Goal: Obtain resource: Download file/media

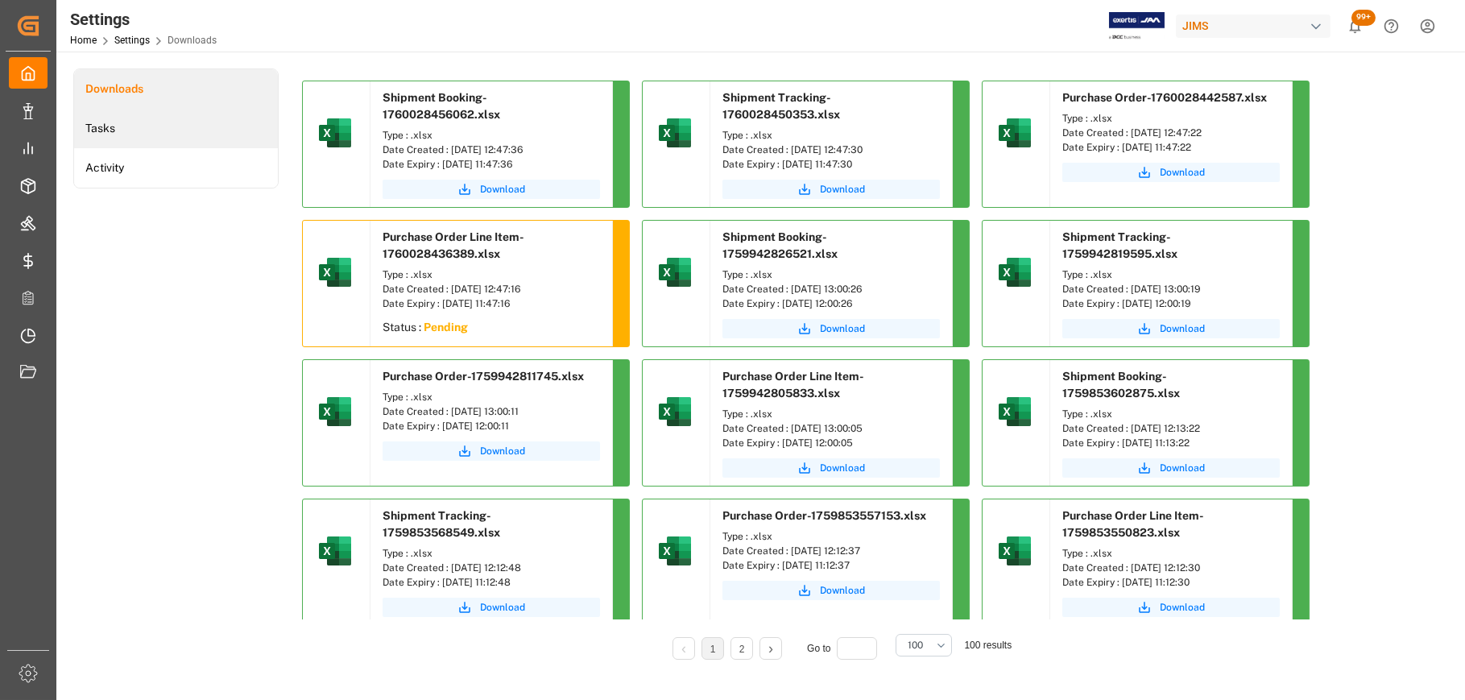
click at [136, 139] on li "Tasks" at bounding box center [176, 128] width 204 height 39
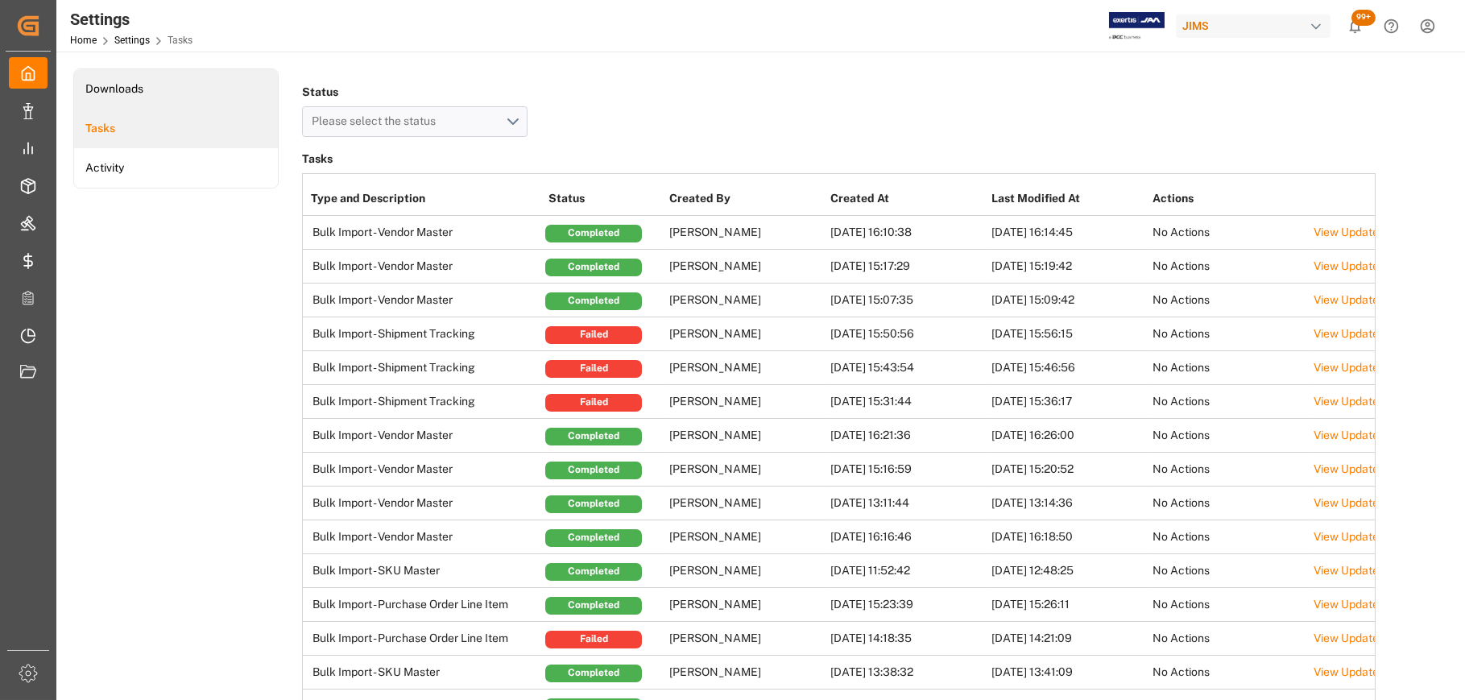
click at [139, 88] on li "Downloads" at bounding box center [176, 88] width 204 height 39
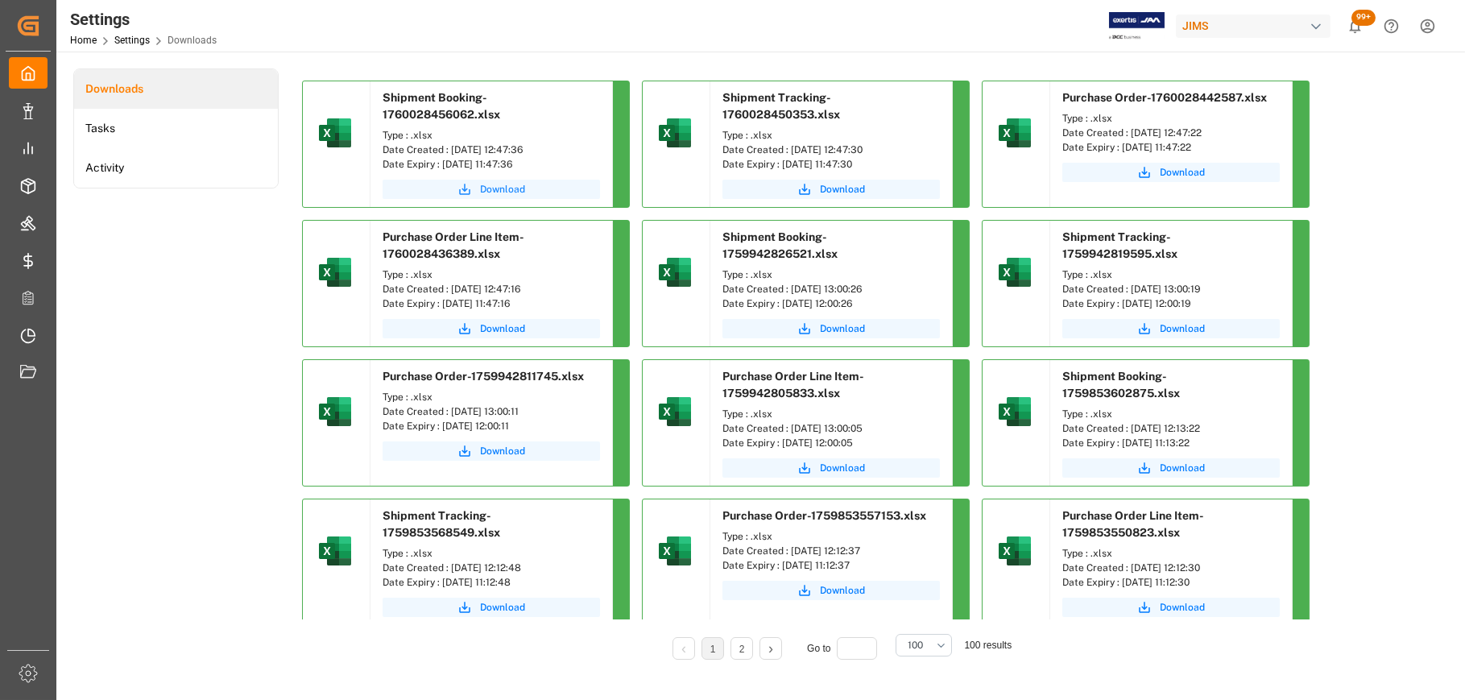
click at [495, 188] on span "Download" at bounding box center [502, 189] width 45 height 15
click at [847, 189] on span "Download" at bounding box center [842, 189] width 45 height 15
click at [1380, 160] on div "Shipment Booking-1760028456062.xlsx Type : .xlsx Date Created : [DATE] 12:47:36…" at bounding box center [838, 375] width 1097 height 614
click at [1190, 172] on span "Download" at bounding box center [1182, 172] width 45 height 15
click at [503, 330] on span "Download" at bounding box center [502, 328] width 45 height 15
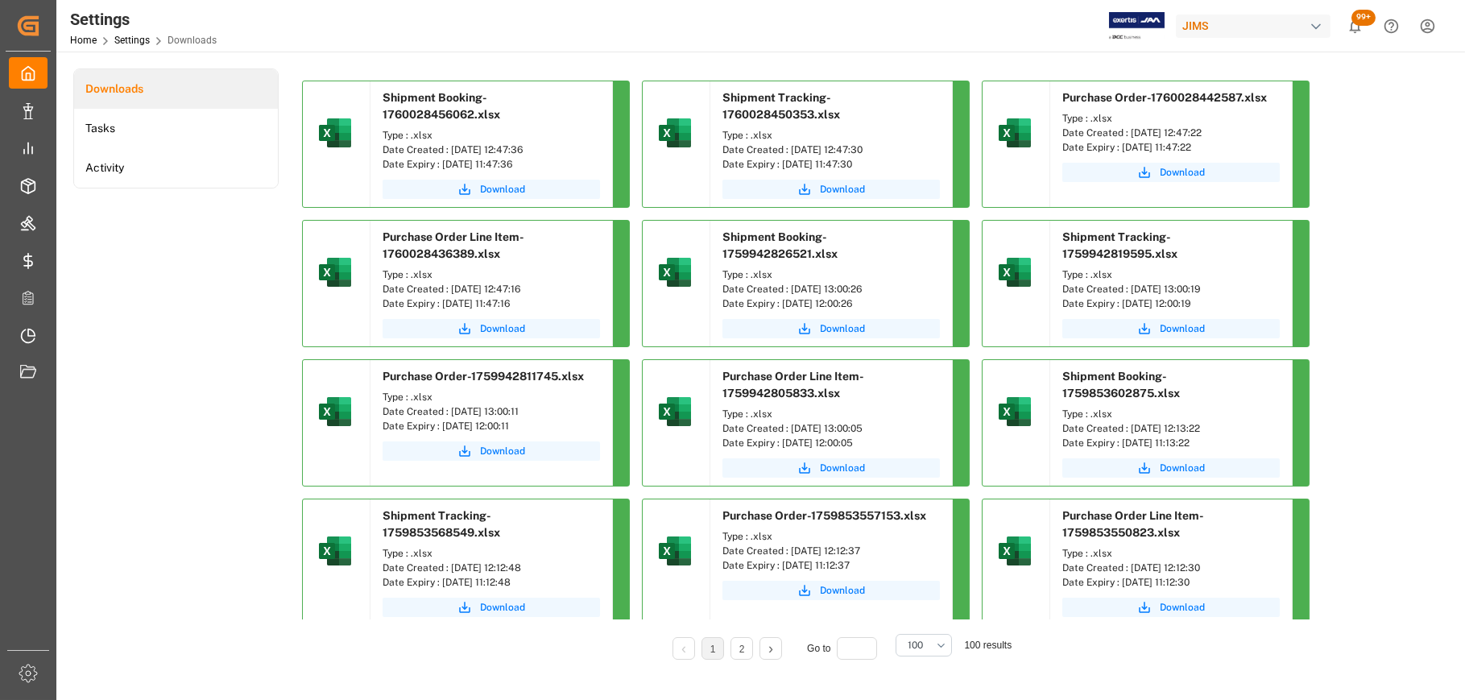
drag, startPoint x: 549, startPoint y: 147, endPoint x: 450, endPoint y: 148, distance: 98.3
click at [450, 148] on div "Date Created : [DATE] 12:47:36" at bounding box center [492, 150] width 218 height 15
copy div "[DATE] 12:47:36"
drag, startPoint x: 897, startPoint y: 151, endPoint x: 790, endPoint y: 150, distance: 107.2
click at [790, 150] on div "Date Created : [DATE] 12:47:30" at bounding box center [832, 150] width 218 height 15
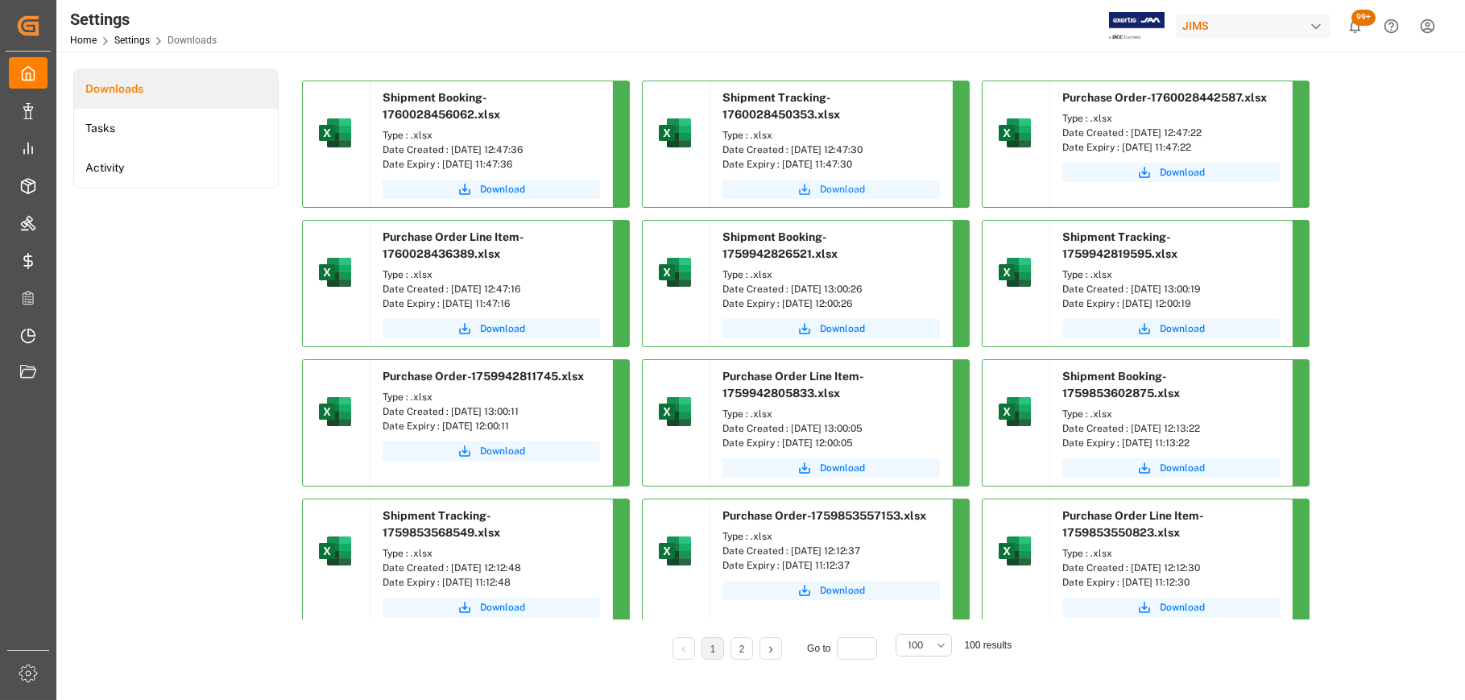
copy div "[DATE] 12:47:30"
drag, startPoint x: 1241, startPoint y: 129, endPoint x: 1129, endPoint y: 129, distance: 112.0
click at [1129, 129] on div "Date Created : [DATE] 12:47:22" at bounding box center [1172, 133] width 218 height 15
copy div "[DATE] 12:47:22"
click at [1381, 184] on div "Shipment Booking-1760028456062.xlsx Type : .xlsx Date Created : [DATE] 12:47:36…" at bounding box center [838, 375] width 1097 height 614
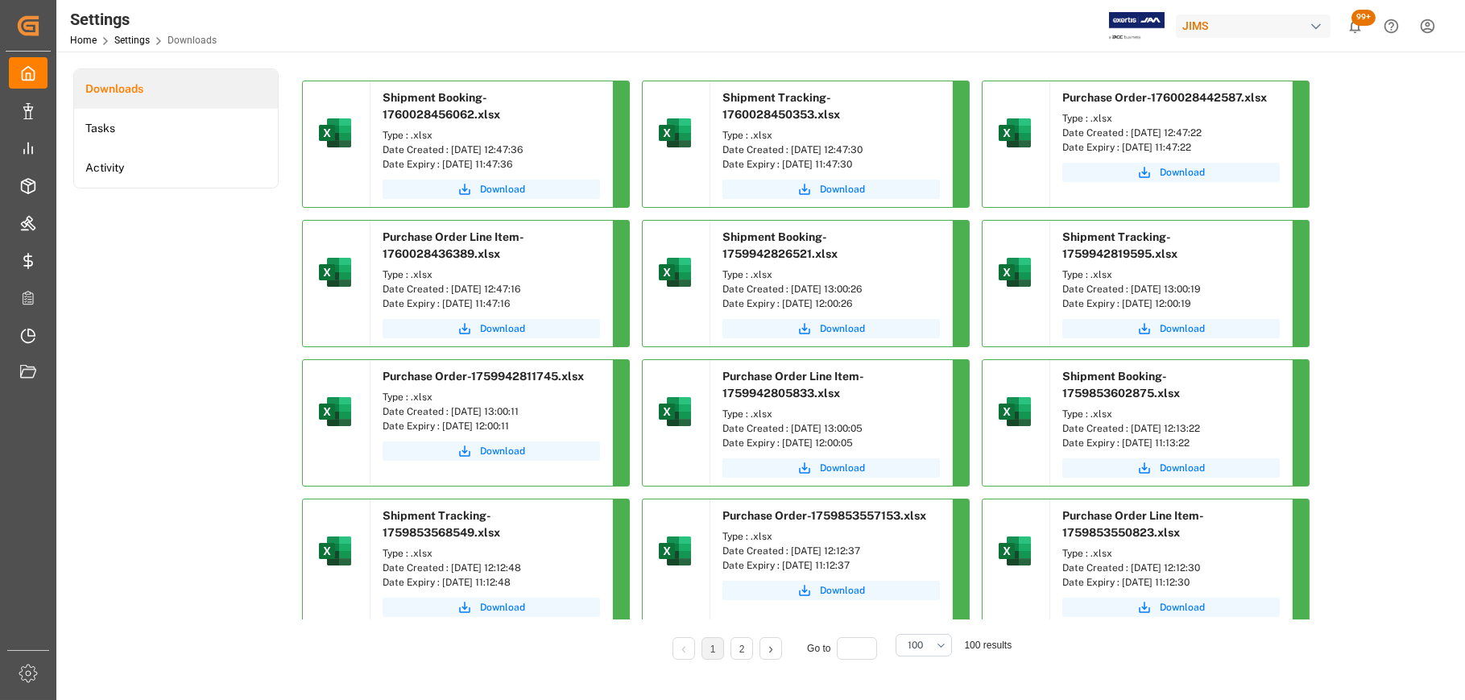
drag, startPoint x: 539, startPoint y: 289, endPoint x: 450, endPoint y: 288, distance: 89.4
click at [450, 288] on div "Date Created : [DATE] 12:47:16" at bounding box center [492, 289] width 218 height 15
copy div "[DATE] 12:47:16"
